Goal: Task Accomplishment & Management: Use online tool/utility

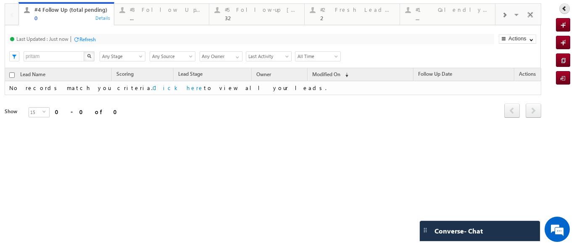
click at [564, 8] on icon at bounding box center [564, 8] width 6 height 6
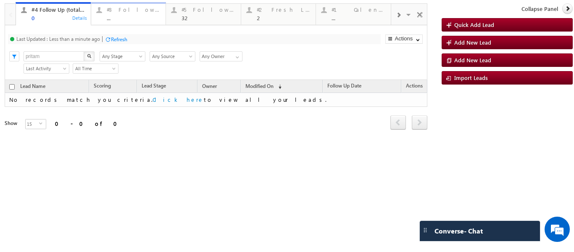
click at [117, 16] on div "..." at bounding box center [134, 18] width 54 height 6
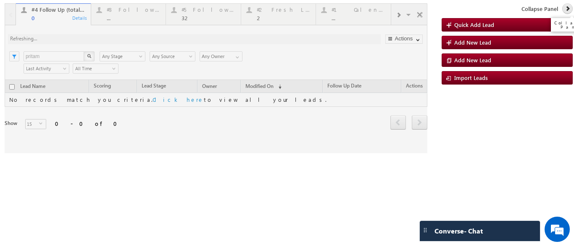
click at [565, 8] on icon at bounding box center [568, 8] width 6 height 6
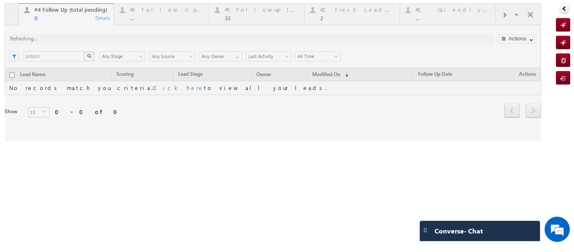
click at [149, 13] on div at bounding box center [273, 72] width 537 height 138
click at [153, 9] on div at bounding box center [273, 72] width 537 height 138
click at [361, 10] on div at bounding box center [273, 72] width 537 height 138
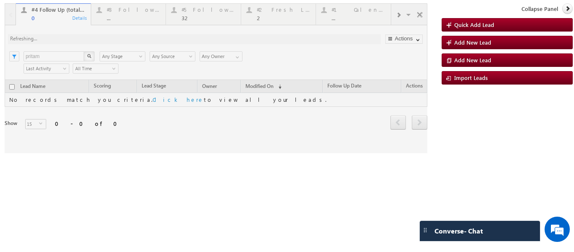
click at [345, 11] on div at bounding box center [216, 78] width 423 height 150
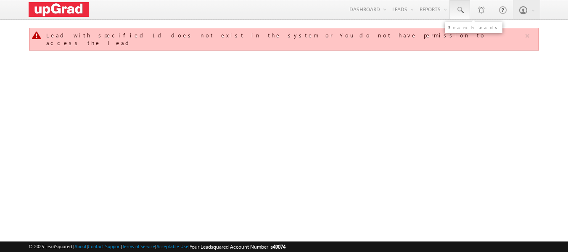
click at [457, 11] on span at bounding box center [459, 10] width 8 height 8
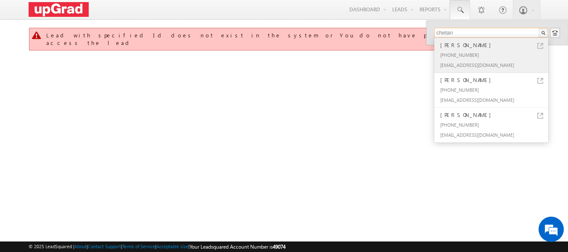
type input "chetan"
click at [467, 48] on div "[PERSON_NAME]" at bounding box center [494, 44] width 113 height 9
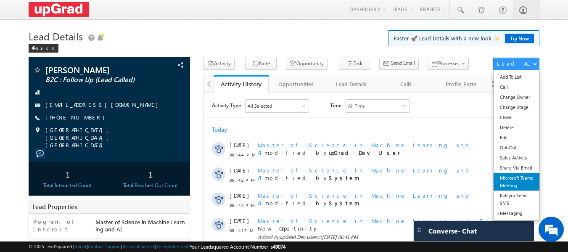
click at [514, 179] on link "Microsoft Teams Meeting" at bounding box center [516, 182] width 46 height 18
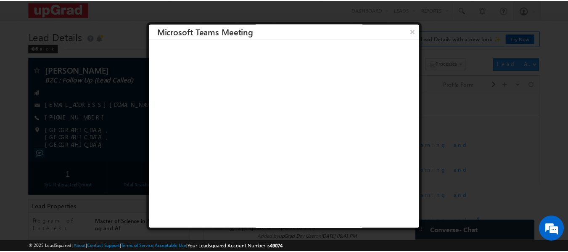
scroll to position [1, 0]
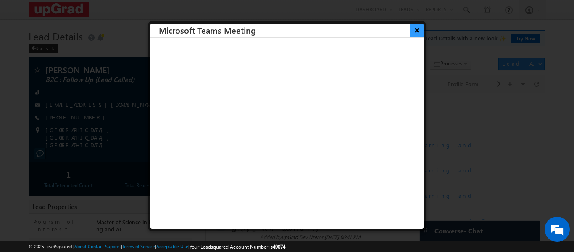
click at [411, 29] on button "×" at bounding box center [417, 30] width 14 height 15
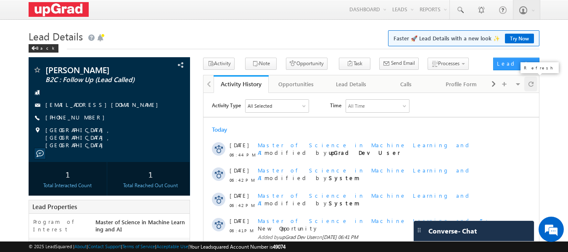
click at [530, 83] on span at bounding box center [530, 83] width 5 height 15
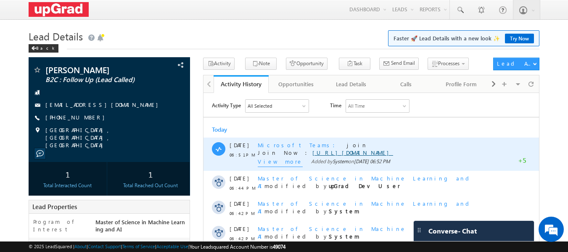
scroll to position [0, 0]
copy div "06:51 PM Microsoft Teams join Join Now : [URL][DOMAIN_NAME]"
drag, startPoint x: 258, startPoint y: 144, endPoint x: 412, endPoint y: 168, distance: 155.4
click at [412, 168] on div "[DATE] 06:51 PM Microsoft Teams join Join Now : [URL][DOMAIN_NAME] View more Ad…" at bounding box center [370, 153] width 335 height 33
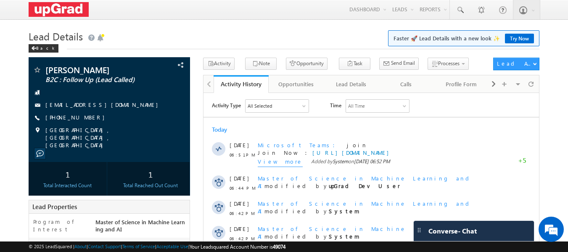
click at [34, 70] on span at bounding box center [37, 70] width 8 height 8
